Goal: Task Accomplishment & Management: Manage account settings

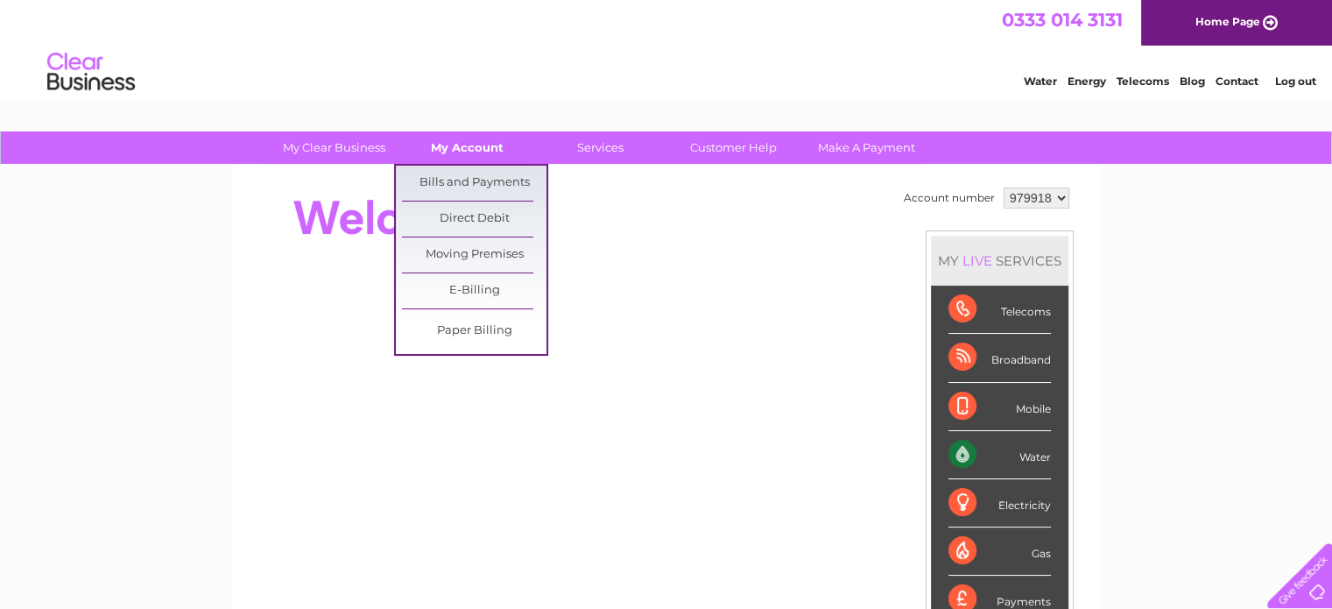
click at [462, 145] on link "My Account" at bounding box center [467, 147] width 145 height 32
click at [460, 180] on link "Bills and Payments" at bounding box center [474, 183] width 145 height 35
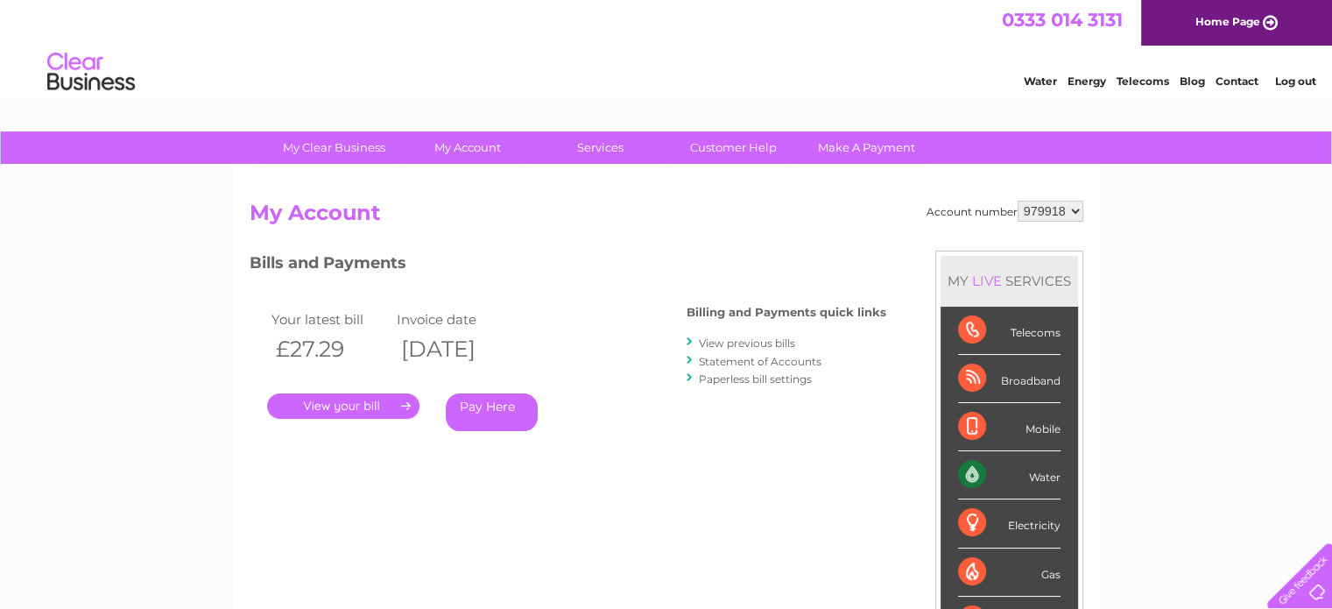
click at [405, 399] on link "." at bounding box center [343, 405] width 152 height 25
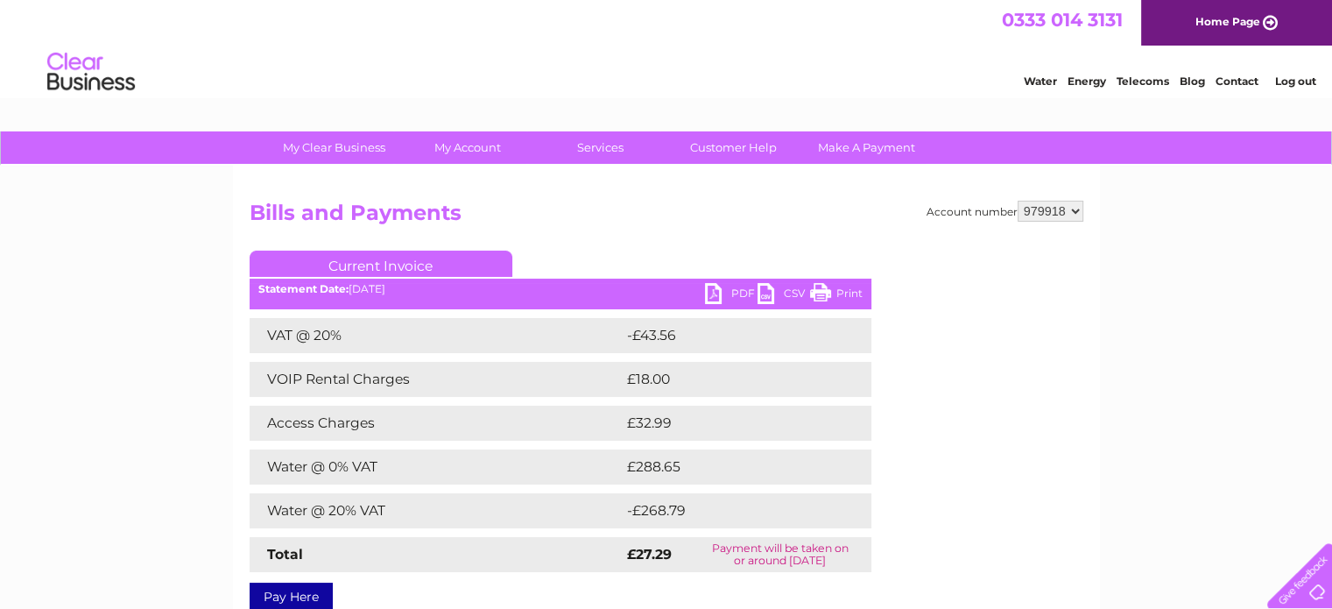
click at [716, 293] on link "PDF" at bounding box center [731, 295] width 53 height 25
